Goal: Navigation & Orientation: Find specific page/section

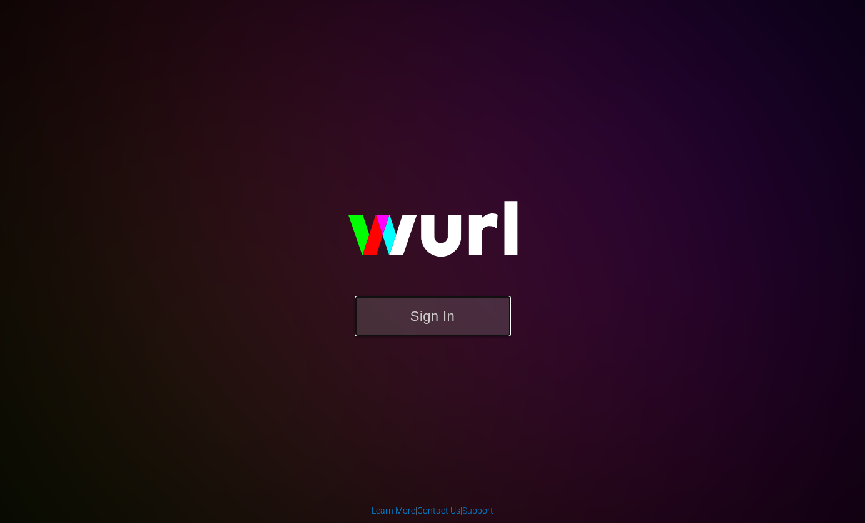
drag, startPoint x: 422, startPoint y: 314, endPoint x: 393, endPoint y: 324, distance: 30.2
click at [422, 314] on button "Sign In" at bounding box center [433, 316] width 156 height 41
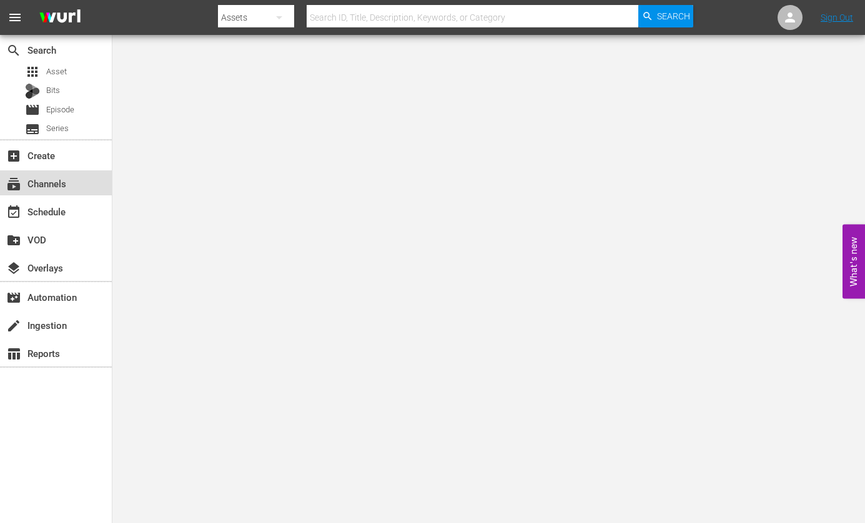
click at [47, 182] on div "subscriptions Channels" at bounding box center [35, 181] width 70 height 11
